Goal: Task Accomplishment & Management: Use online tool/utility

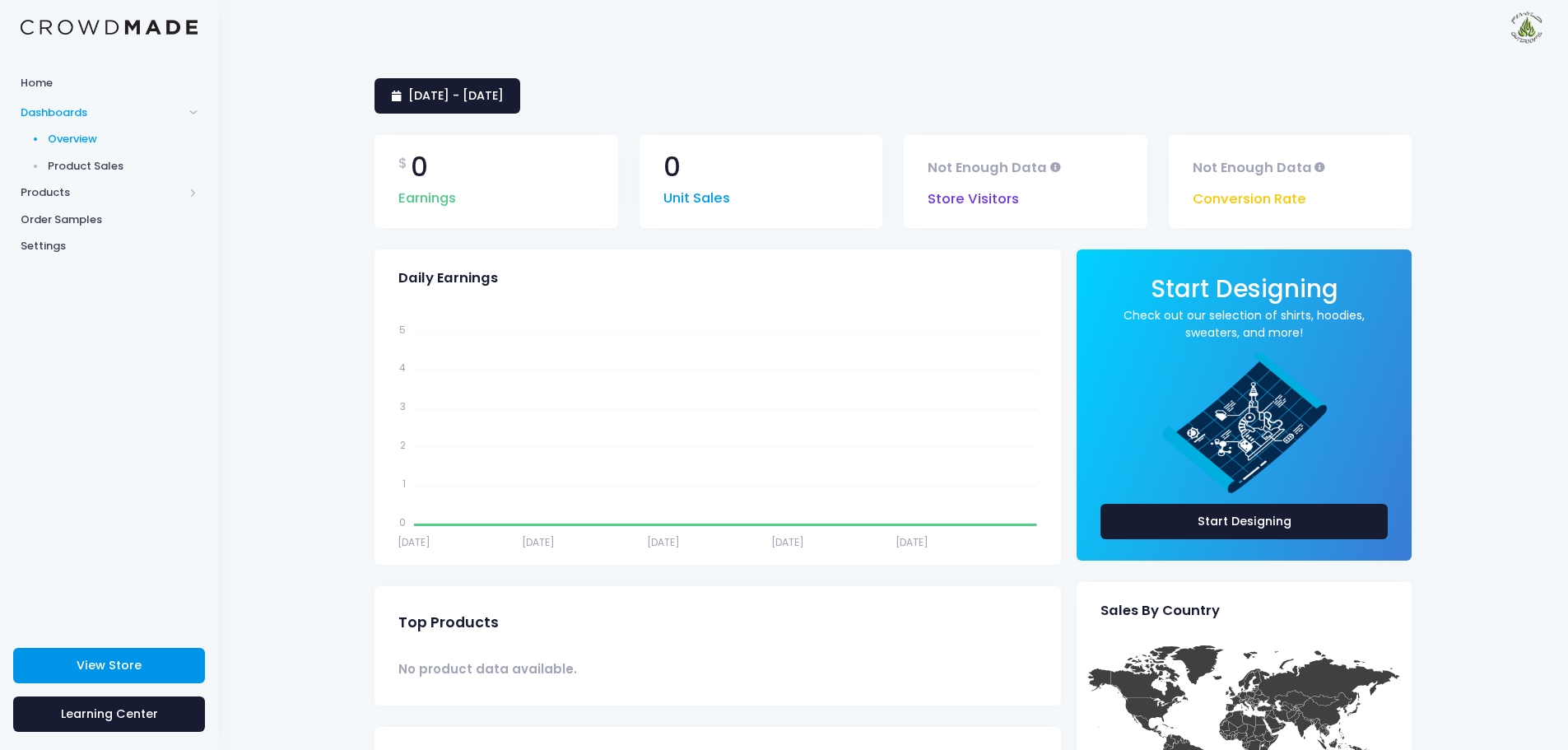
click at [91, 664] on span "View Store" at bounding box center [109, 666] width 65 height 17
click at [65, 195] on span "Products" at bounding box center [102, 192] width 163 height 17
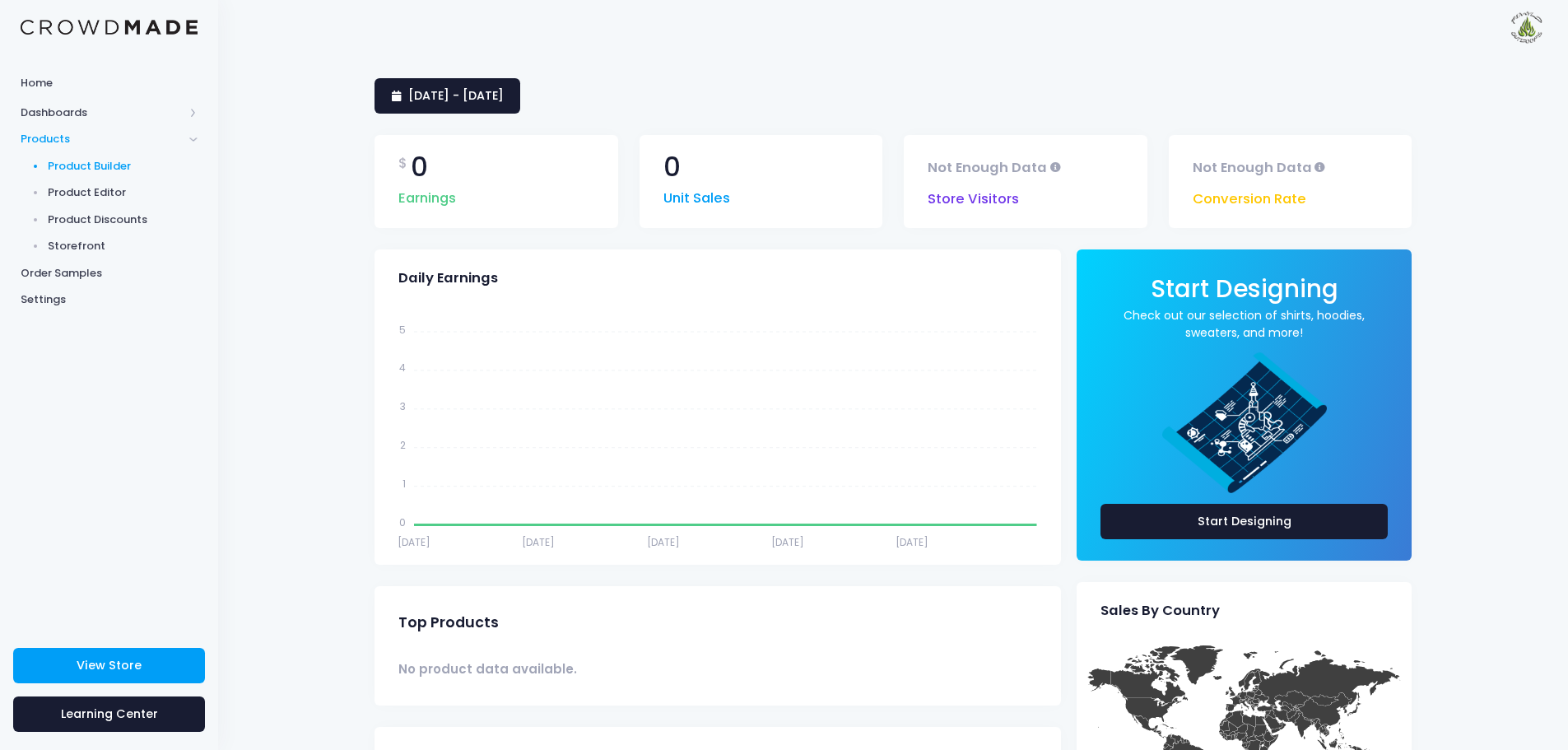
click at [115, 169] on span "Product Builder" at bounding box center [123, 166] width 151 height 17
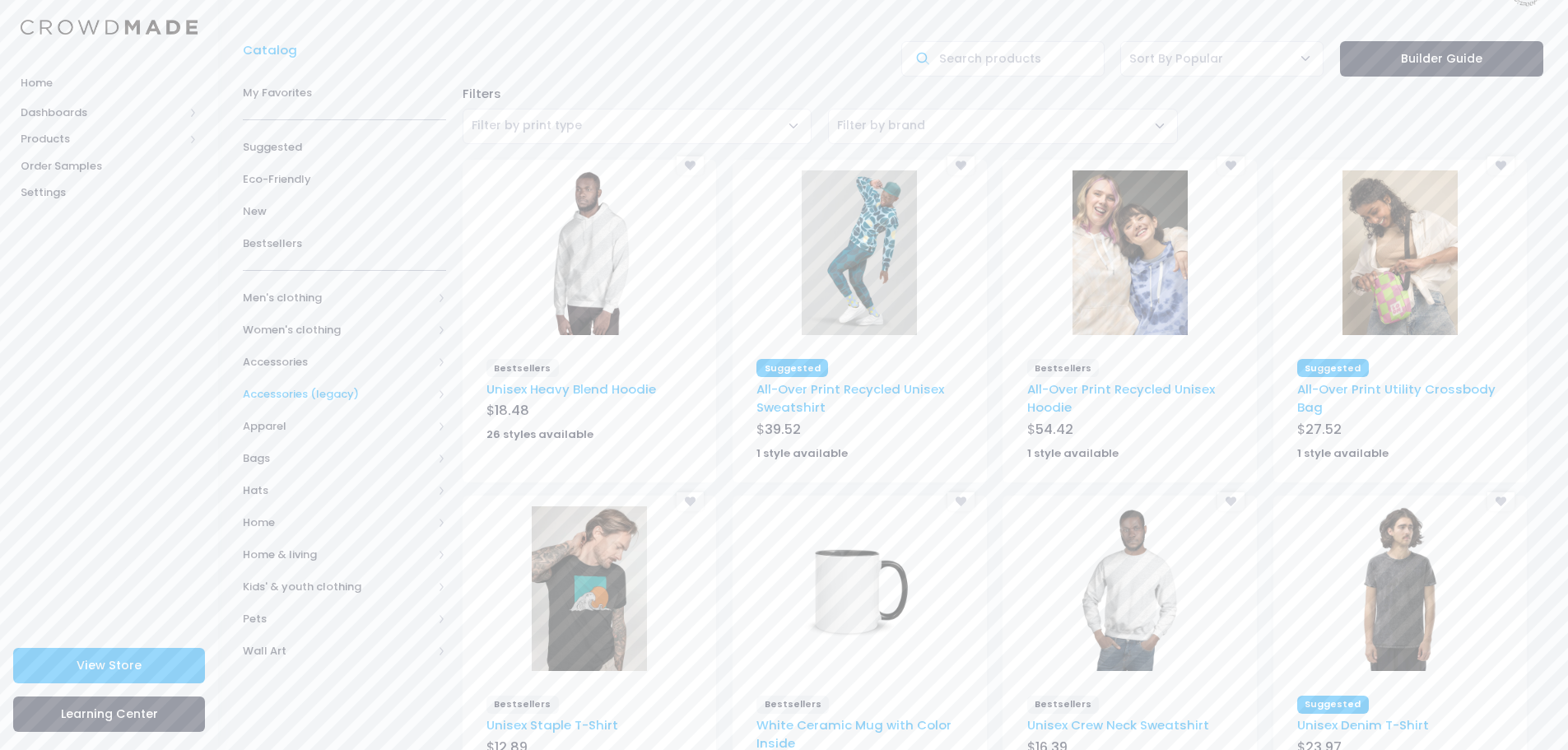
scroll to position [9, 0]
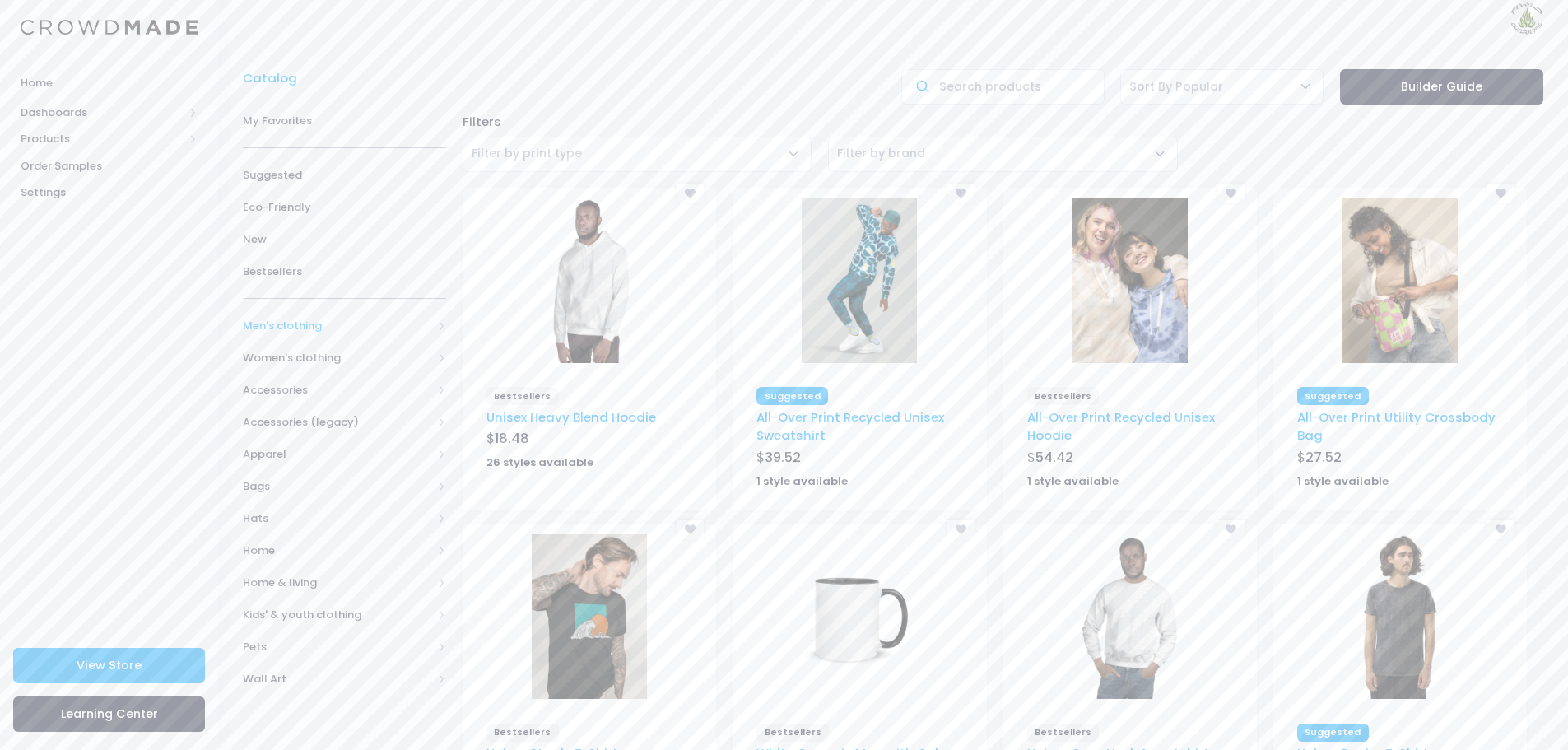
click at [303, 330] on span "Men's clothing" at bounding box center [338, 327] width 190 height 17
click at [299, 451] on span "All shirts" at bounding box center [341, 454] width 144 height 17
click at [318, 484] on span "All shirts" at bounding box center [351, 487] width 149 height 17
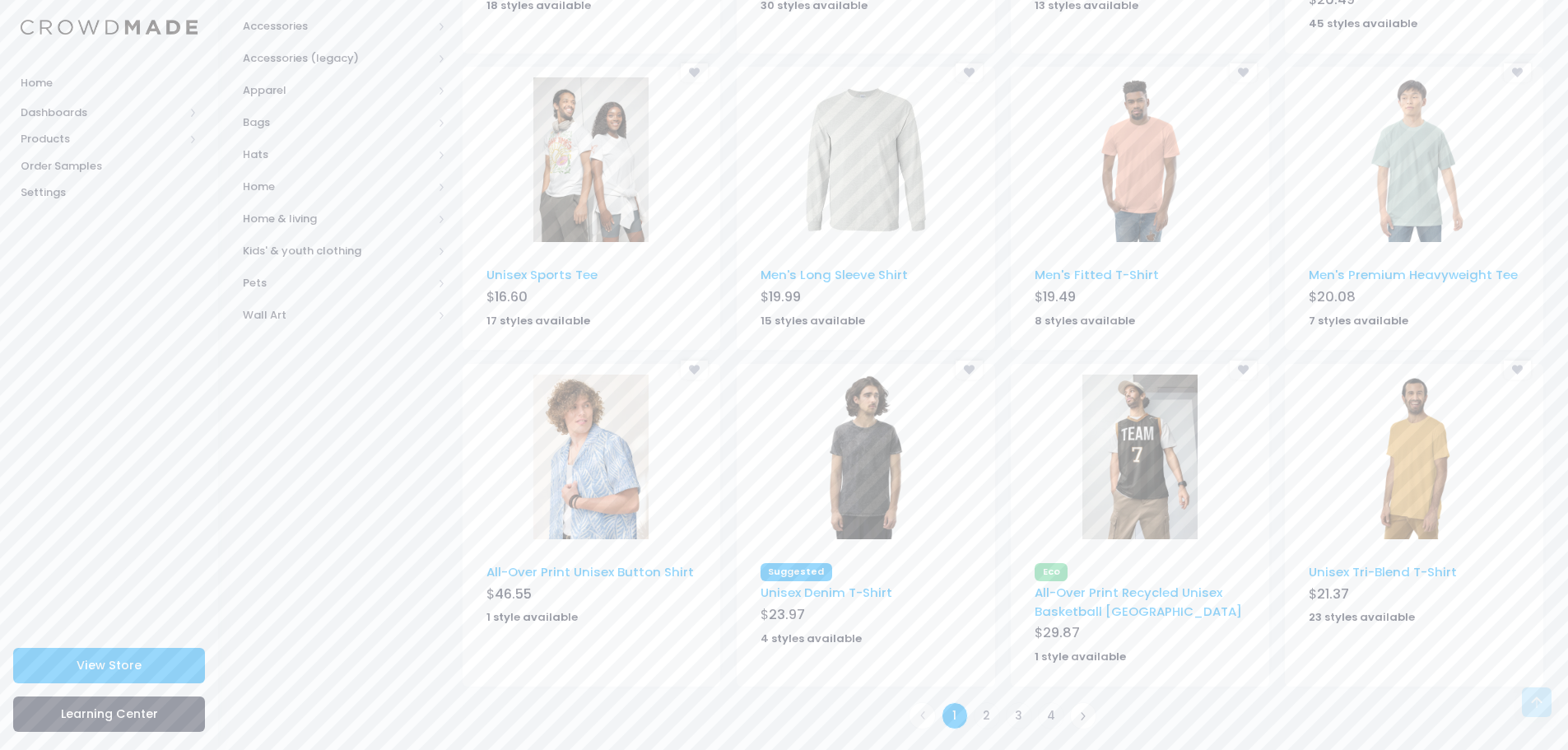
scroll to position [796, 0]
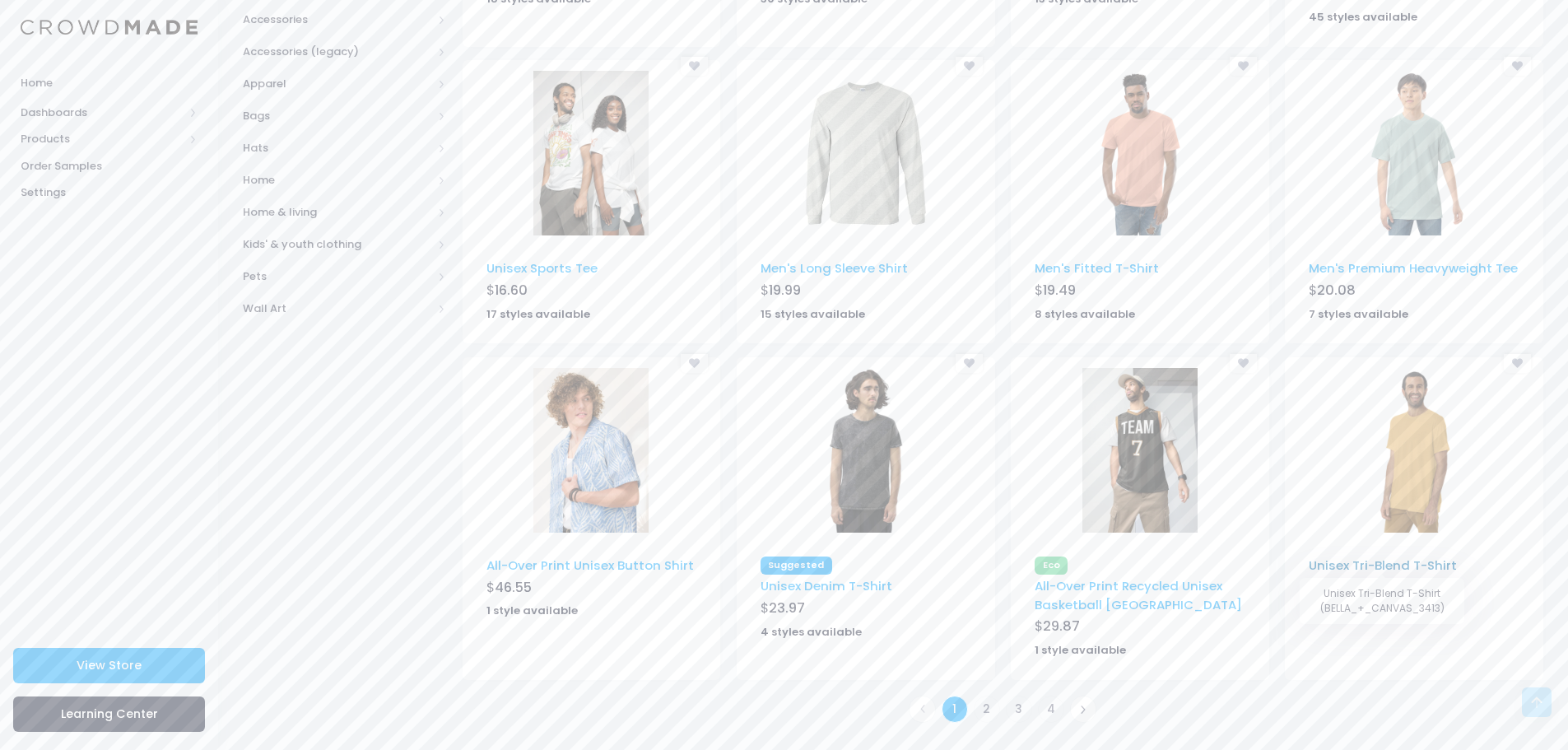
click at [1421, 566] on link "Unisex Tri-Blend T-Shirt" at bounding box center [1383, 565] width 148 height 17
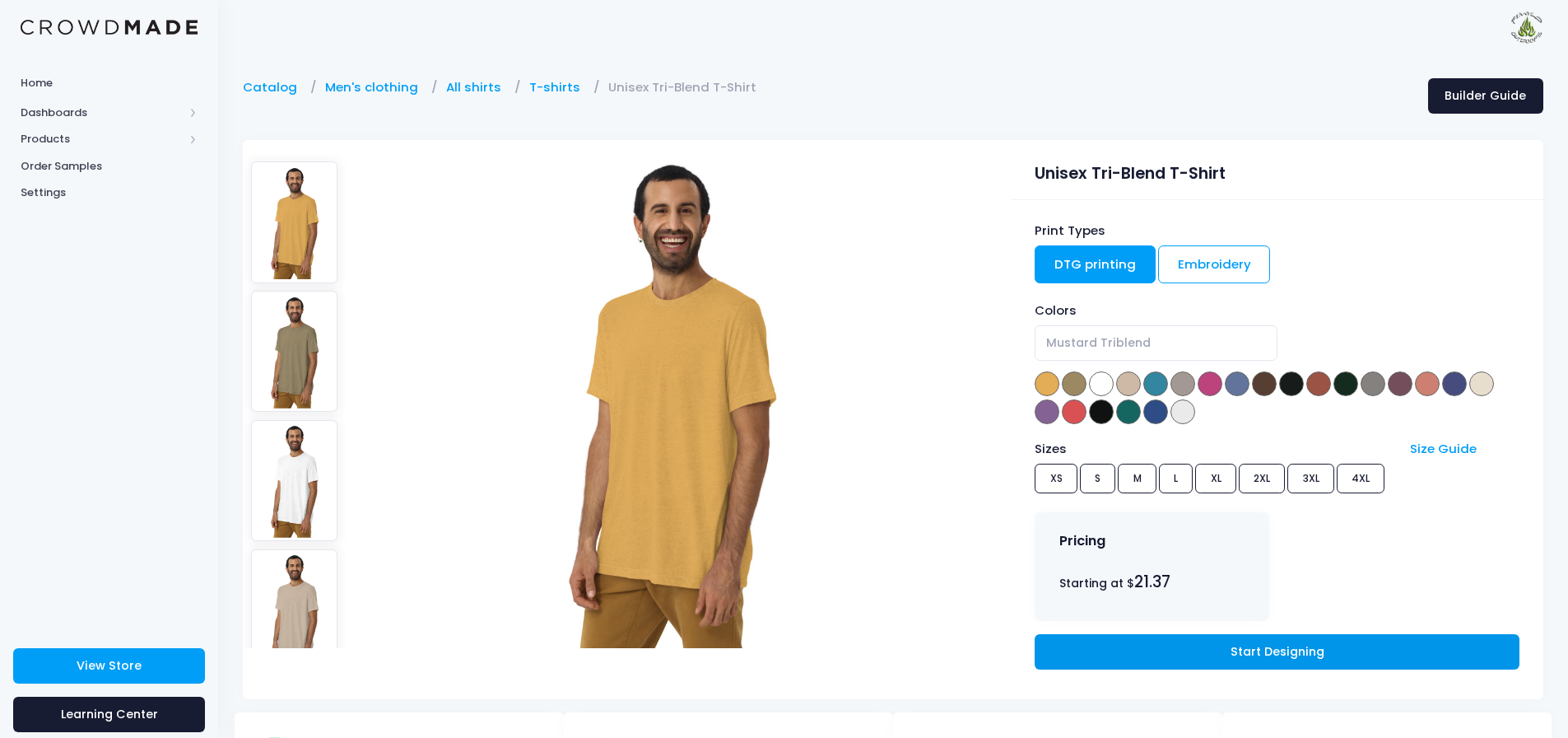
click at [1382, 647] on link "Start Designing" at bounding box center [1276, 652] width 484 height 36
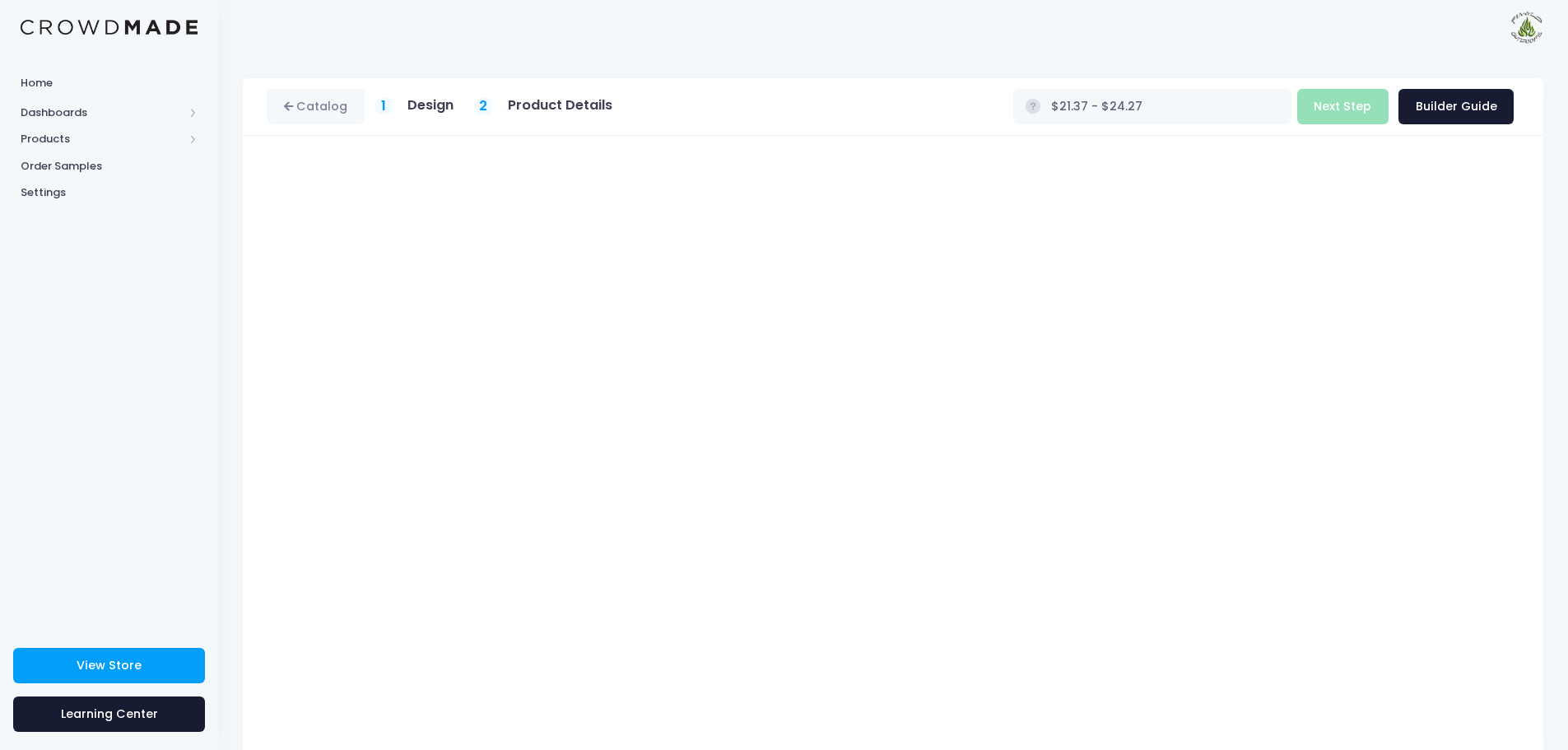
type input "$21.37 - $25.72"
click at [1362, 111] on button "Next Step" at bounding box center [1342, 107] width 91 height 36
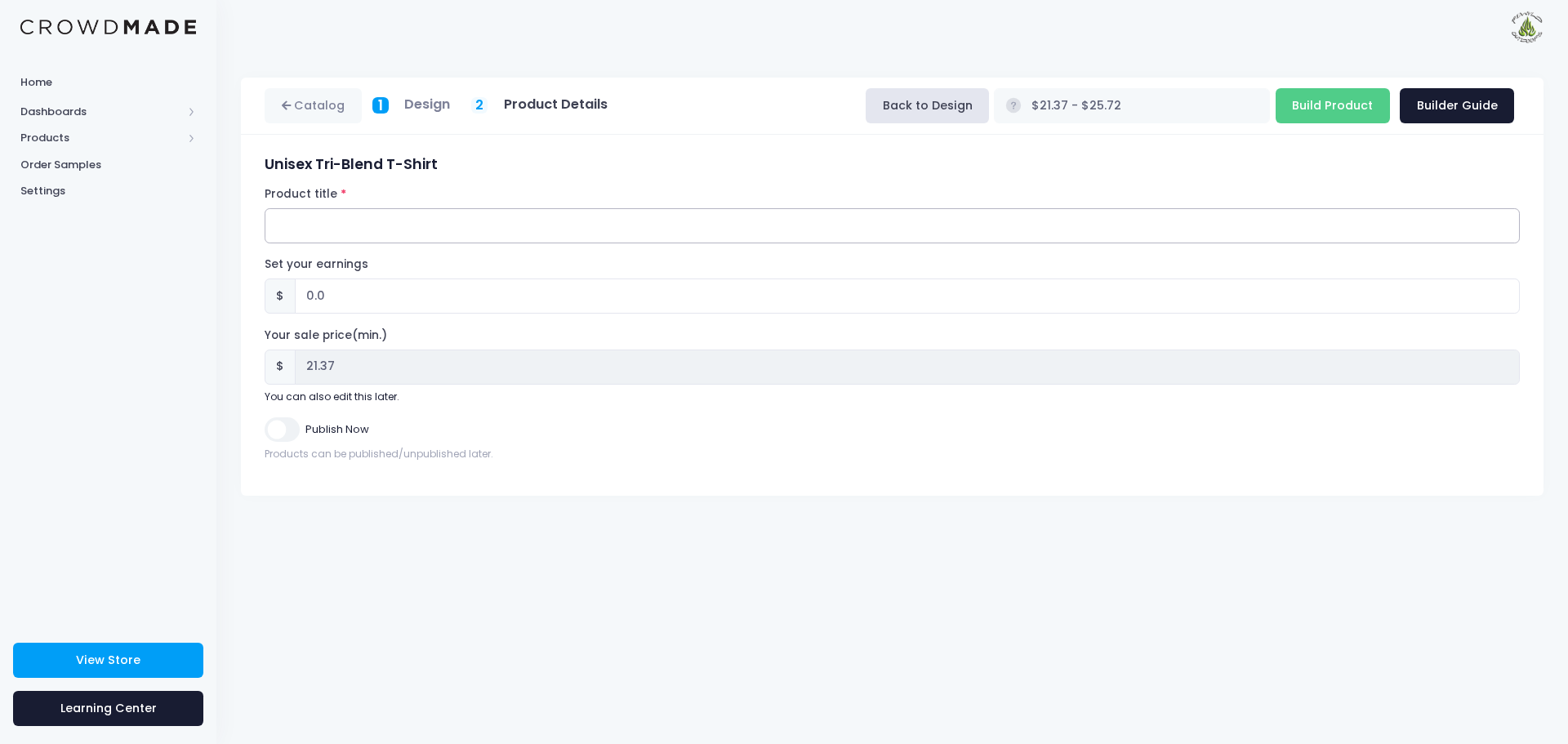
click at [366, 227] on input "Product title" at bounding box center [892, 226] width 1255 height 35
click at [347, 227] on input "Wyld Camp T-Shirt" at bounding box center [892, 226] width 1255 height 35
type input "Wyld Camp 2025 T-Shirt"
click at [314, 295] on input "0.0" at bounding box center [908, 296] width 1225 height 35
type input "3.0"
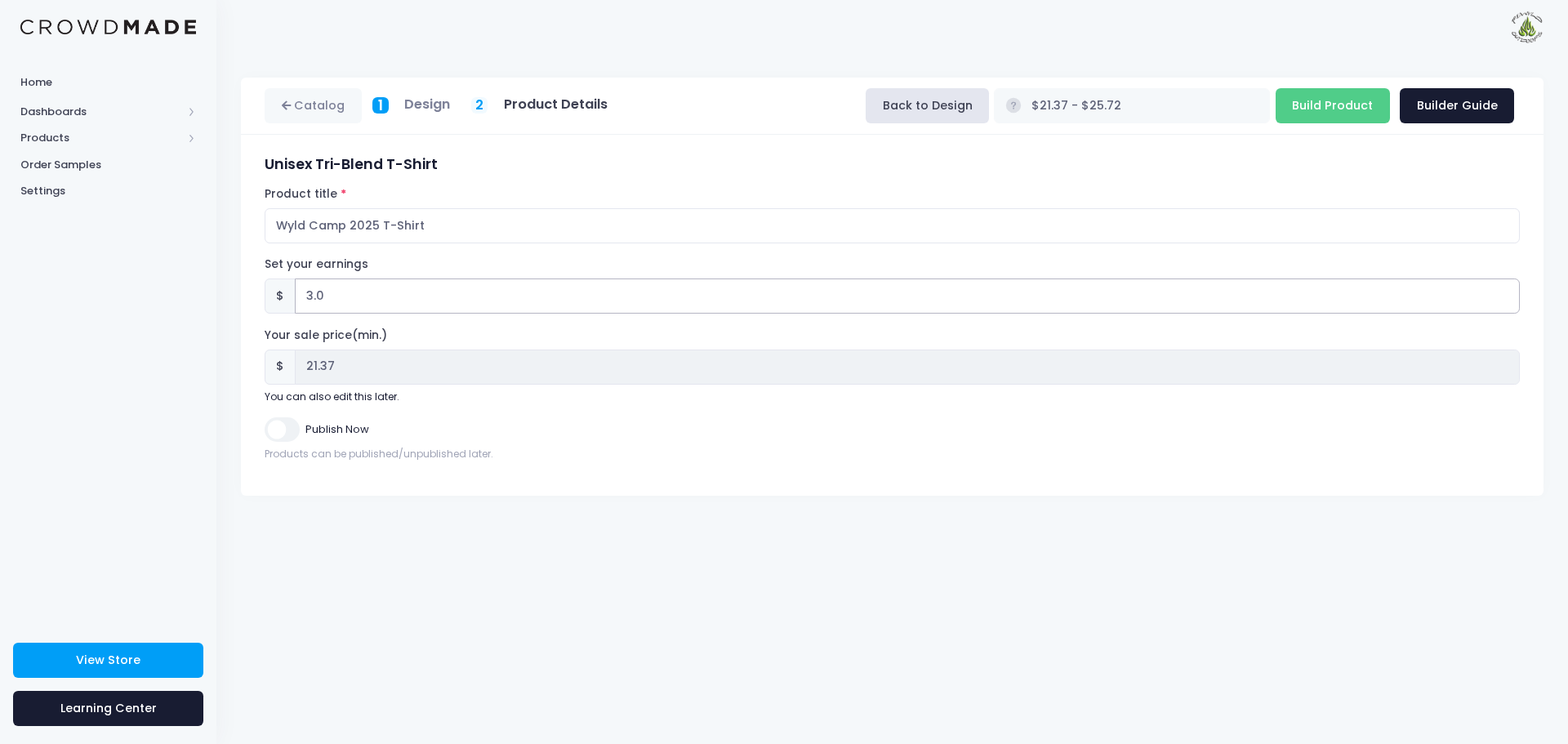
type input "$24.37 - $28.72"
type input "24.37"
type input "3.0"
click at [1306, 114] on input "Build Product" at bounding box center [1332, 106] width 115 height 35
type input "Building product..."
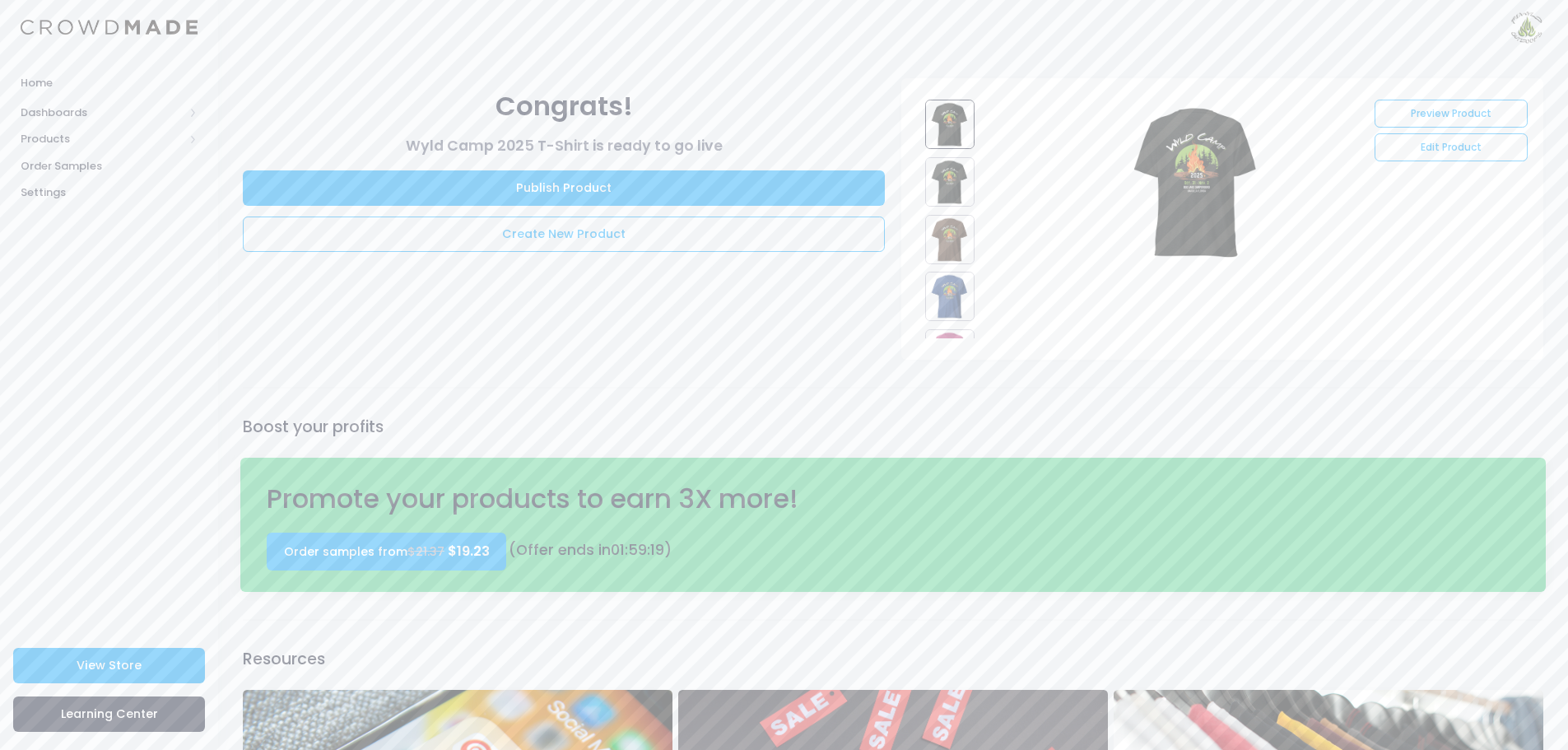
click at [1196, 197] on img at bounding box center [1196, 181] width 164 height 164
click at [1452, 116] on link "Preview Product" at bounding box center [1451, 114] width 152 height 28
